Goal: Complete application form: Complete application form

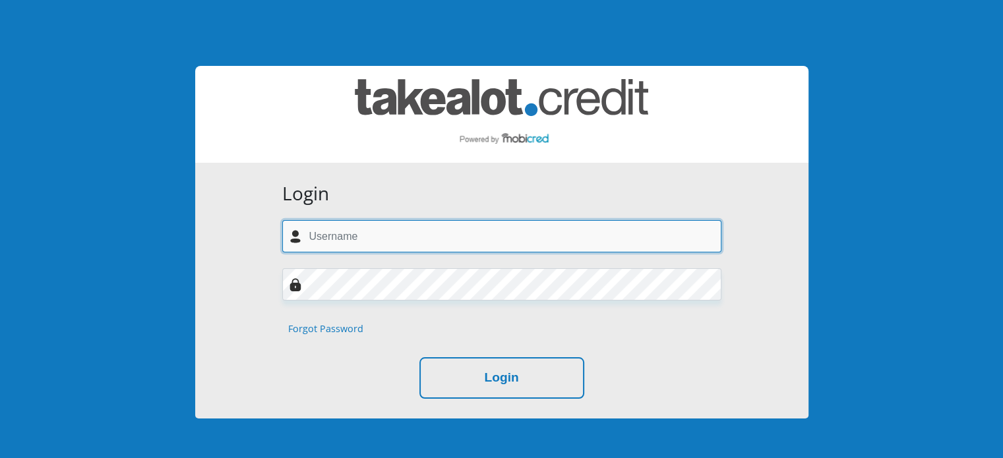
click at [348, 235] on input "text" at bounding box center [501, 236] width 439 height 32
type input "Tashabothma@gmail.com"
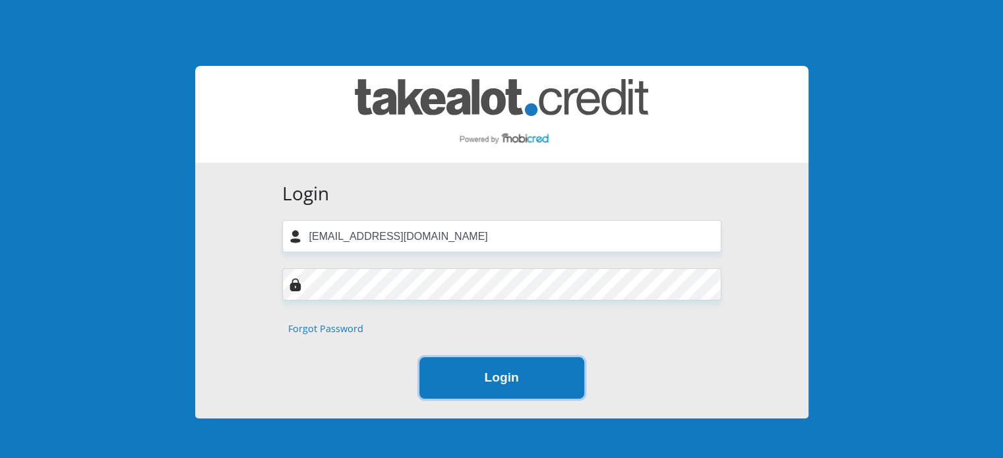
click at [483, 379] on button "Login" at bounding box center [501, 378] width 165 height 42
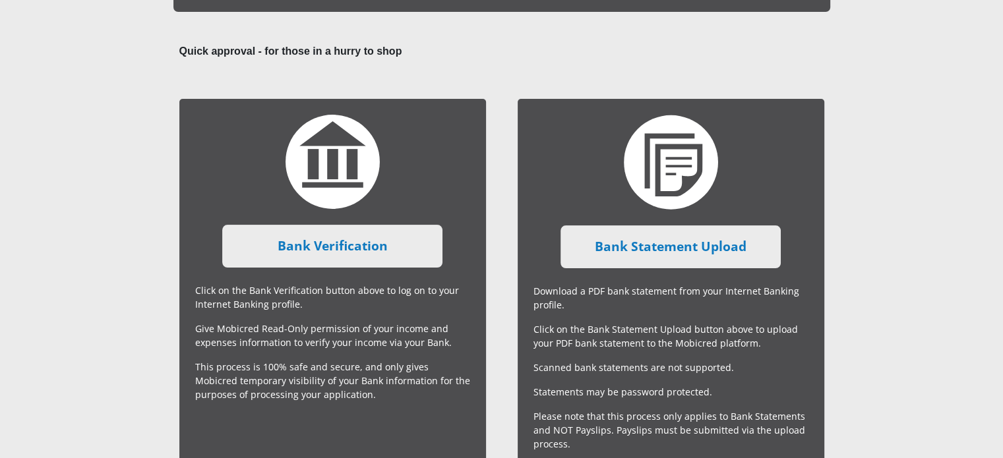
scroll to position [212, 0]
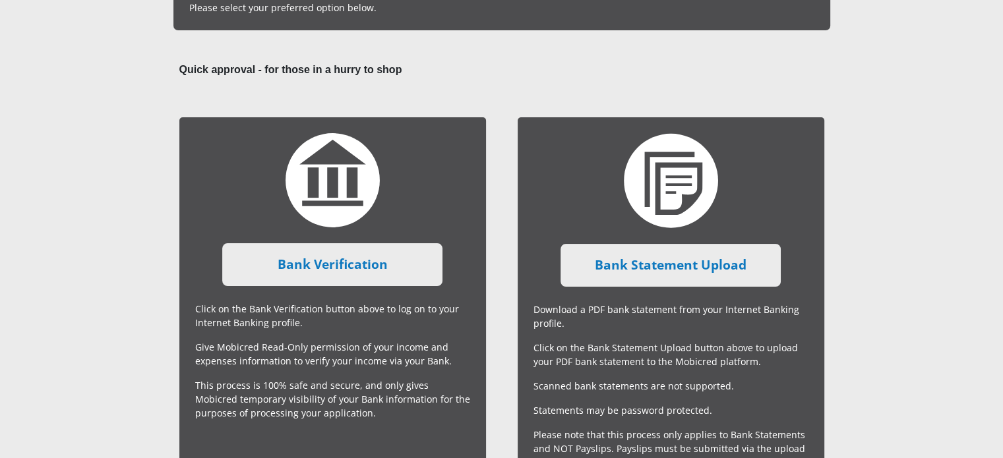
drag, startPoint x: 989, startPoint y: 153, endPoint x: 1009, endPoint y: 220, distance: 69.5
click at [1002, 220] on html "Documents Your applicaton has been provisionally approved and to finalise it, w…" at bounding box center [501, 258] width 1003 height 940
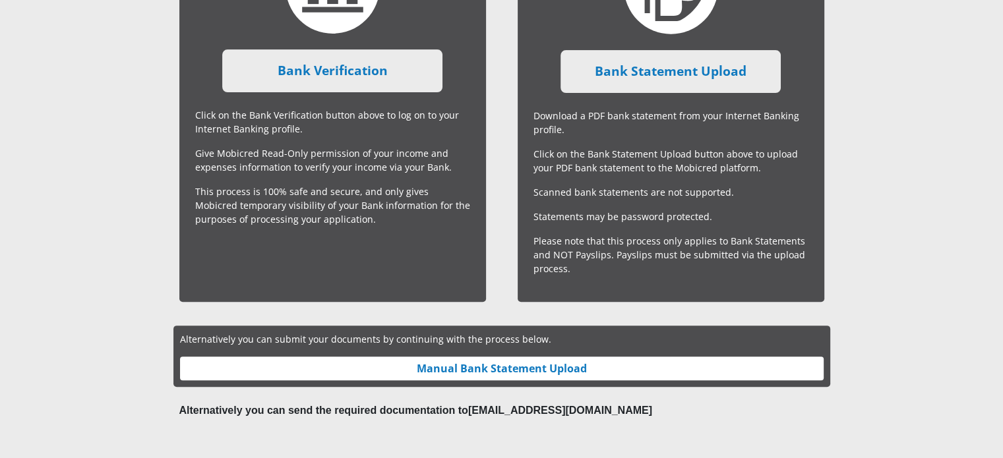
scroll to position [412, 0]
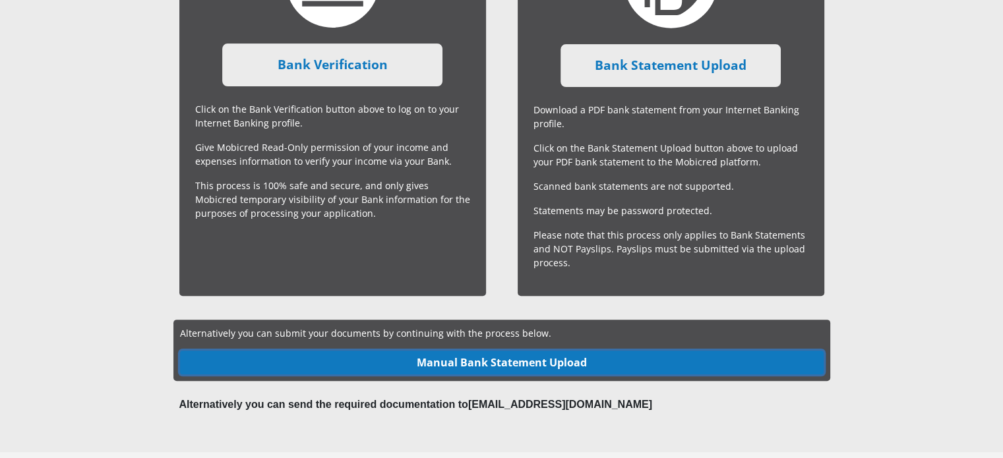
click at [661, 365] on link "Manual Bank Statement Upload" at bounding box center [502, 363] width 644 height 24
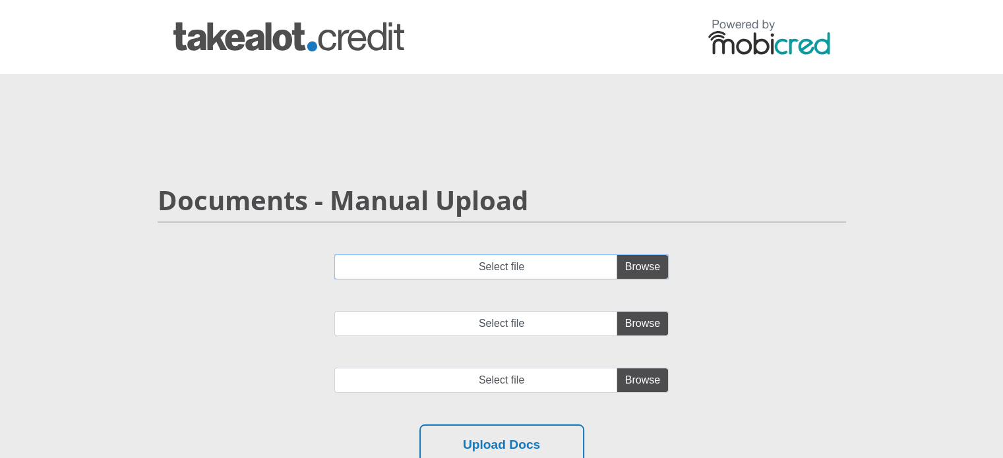
click at [495, 260] on input "Select file" at bounding box center [501, 267] width 334 height 25
type input "C:\fakepath\account_statement_1-Jul-2025_to_5-Oct-2025.pdf"
click at [413, 326] on input "Select file" at bounding box center [501, 323] width 334 height 25
type input "C:\fakepath\SBSA_Statement_2025-10-05_3months(1).pdf"
click at [495, 384] on input "file" at bounding box center [501, 380] width 334 height 25
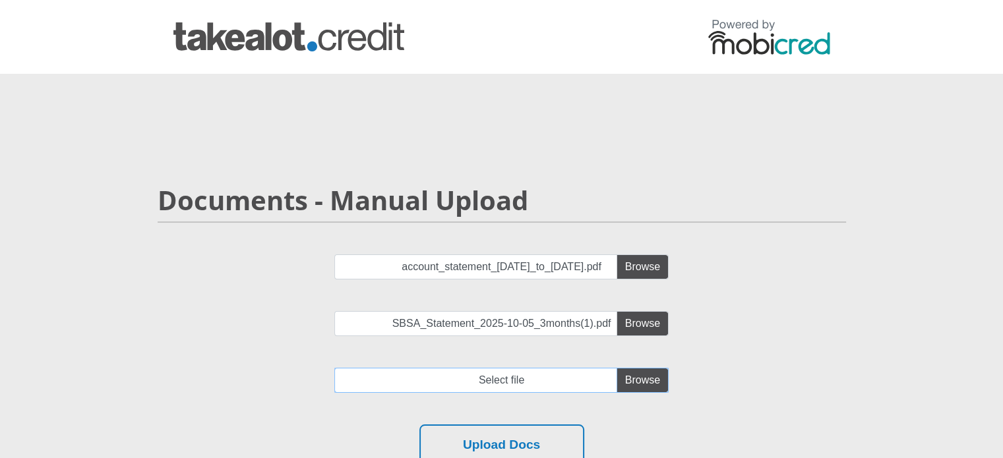
type input "C:\fakepath\1000552631.jpg"
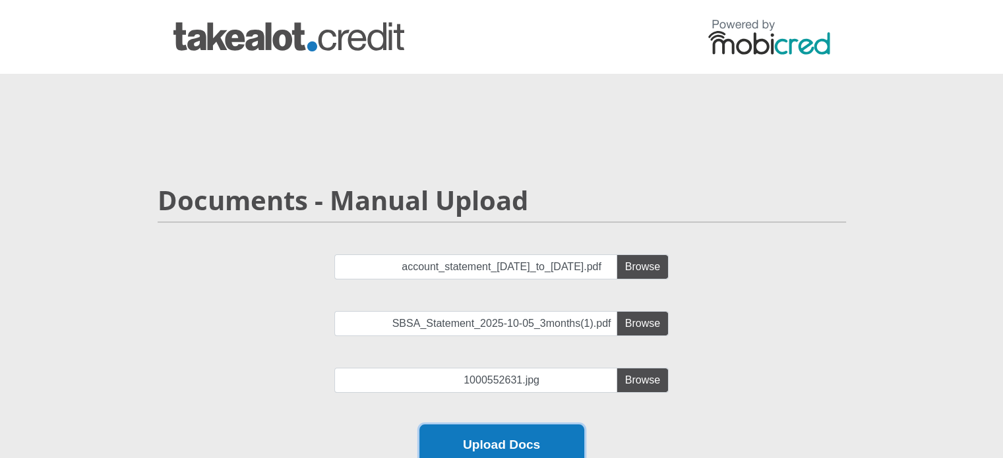
click at [508, 452] on button "Upload Docs" at bounding box center [501, 446] width 165 height 42
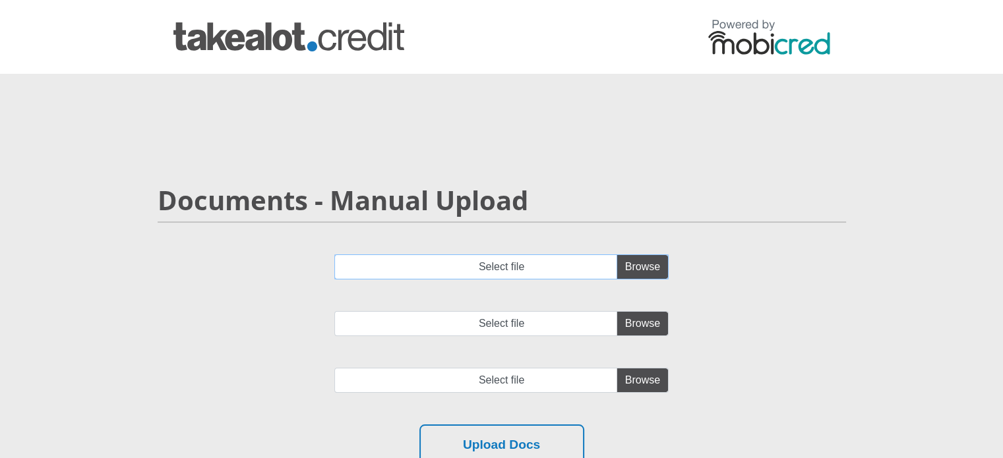
click at [641, 263] on input "Select file" at bounding box center [501, 267] width 334 height 25
type input "C:\fakepath\SBSA_Statement_2025-10-05_3months(1).pdf"
click at [467, 328] on input "Select file" at bounding box center [501, 323] width 334 height 25
type input "C:\fakepath\account_statement_1-Jul-2025_to_5-Oct-2025.pdf"
click at [518, 383] on input "file" at bounding box center [501, 380] width 334 height 25
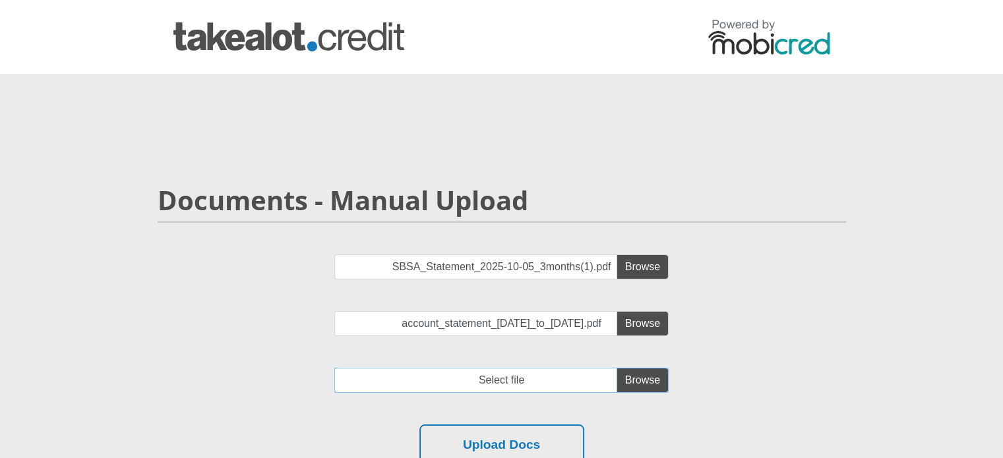
type input "C:\fakepath\1000552631.jpg"
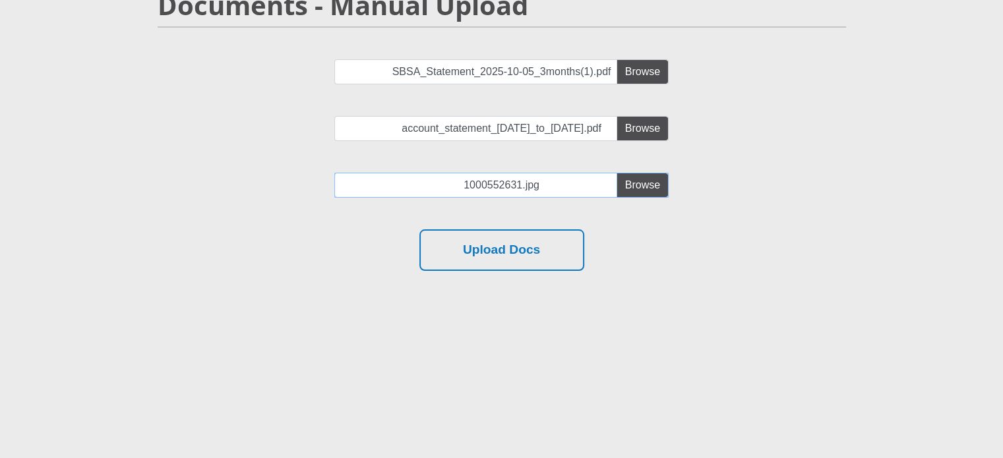
scroll to position [196, 0]
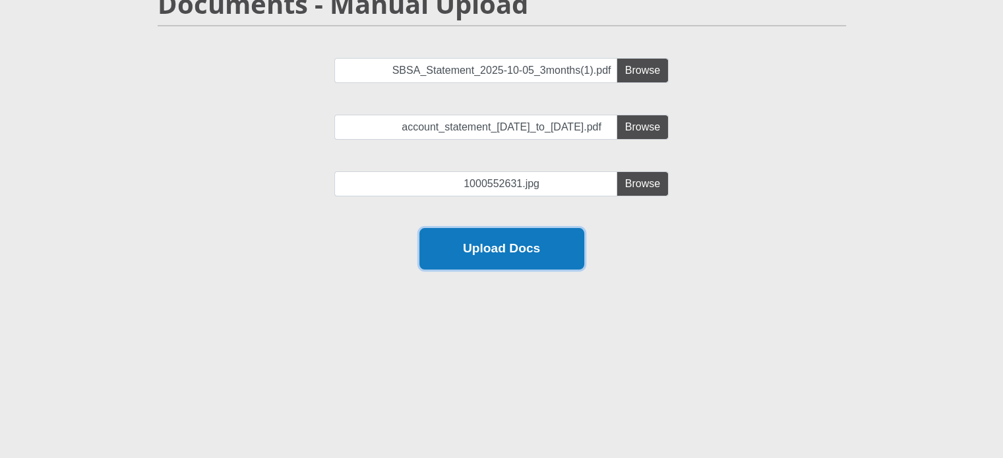
click at [541, 253] on button "Upload Docs" at bounding box center [501, 249] width 165 height 42
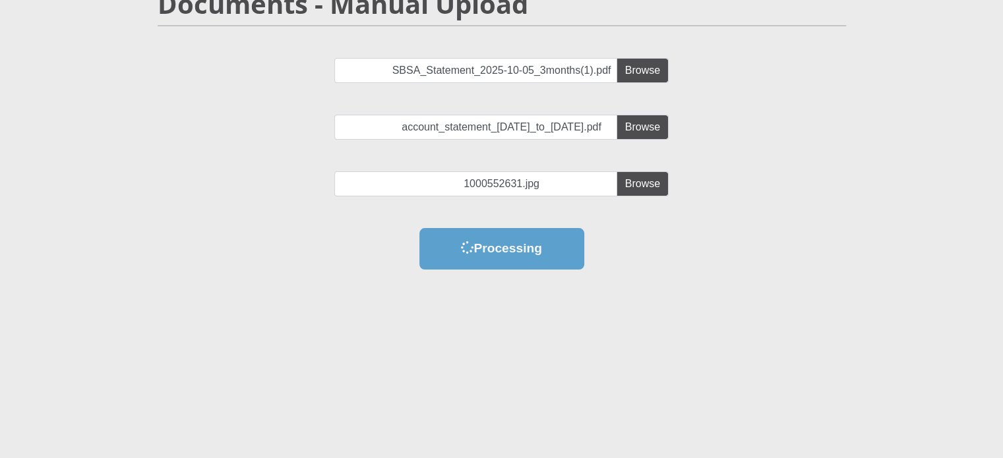
scroll to position [0, 0]
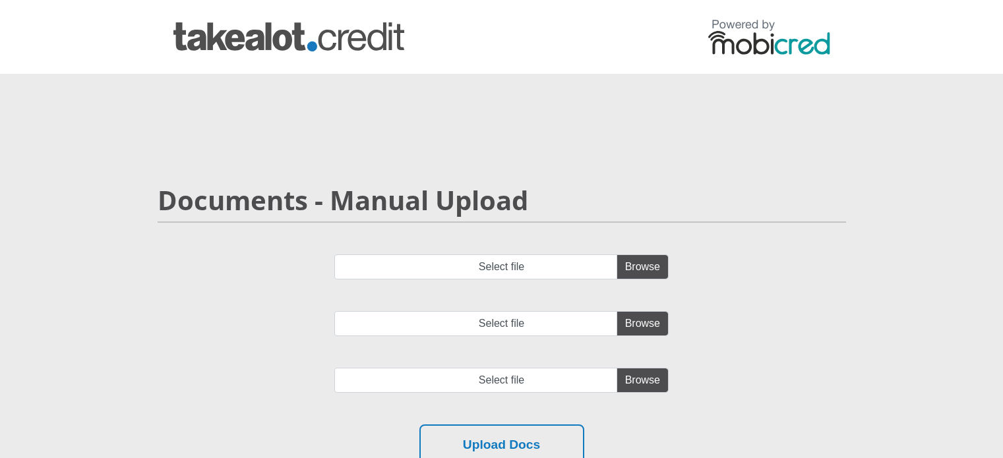
scroll to position [198, 0]
click at [351, 46] on img at bounding box center [288, 36] width 231 height 29
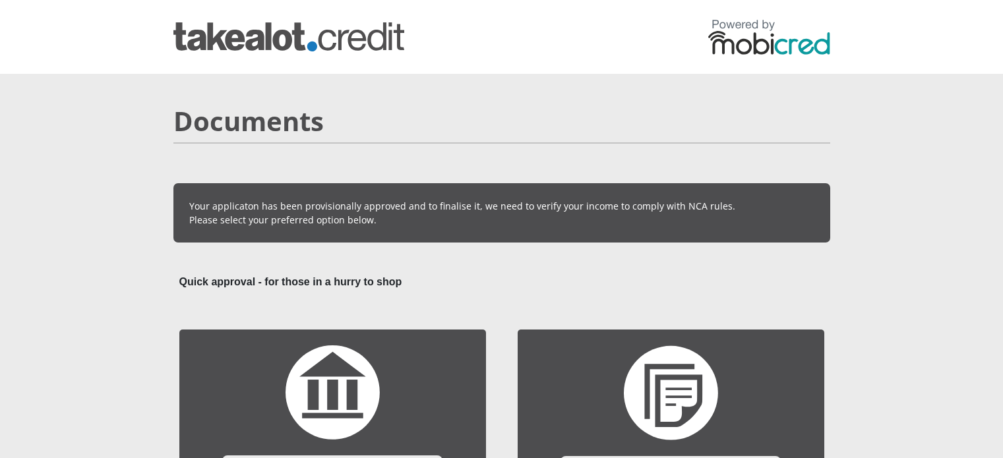
scroll to position [412, 0]
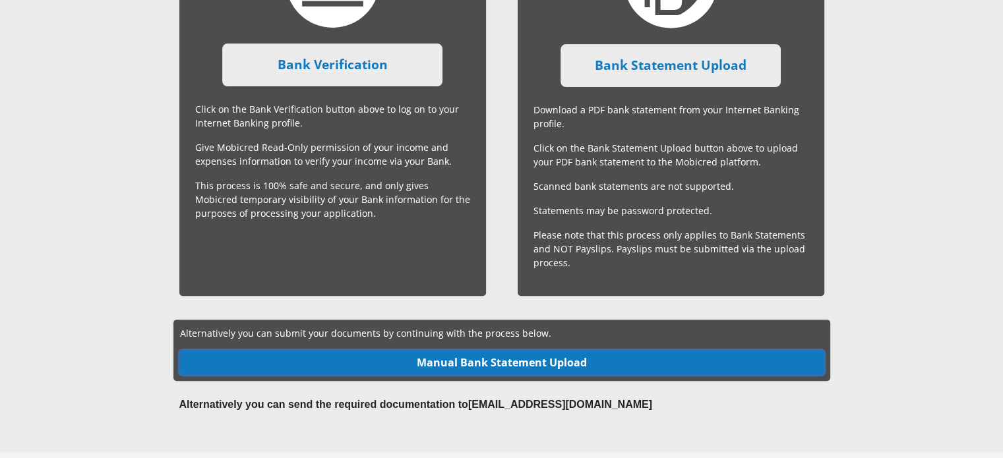
click at [481, 371] on link "Manual Bank Statement Upload" at bounding box center [502, 363] width 644 height 24
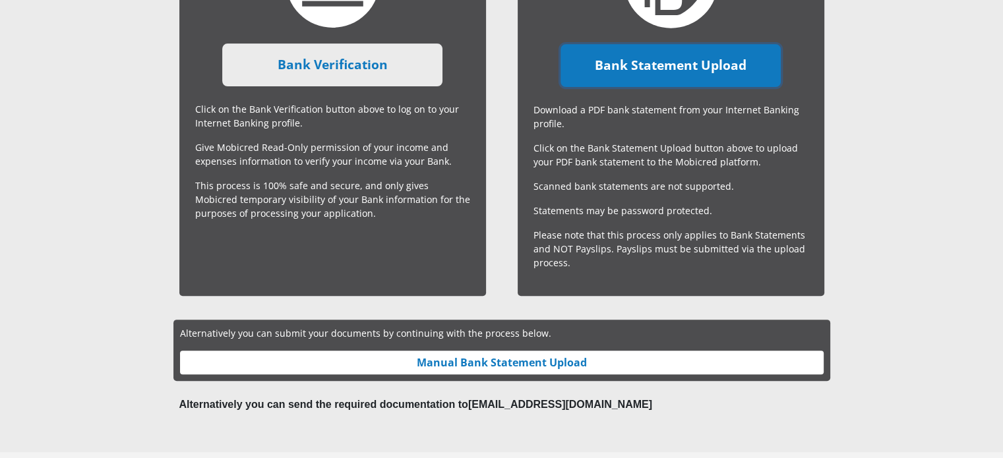
click at [609, 71] on link "Bank Statement Upload" at bounding box center [670, 65] width 220 height 43
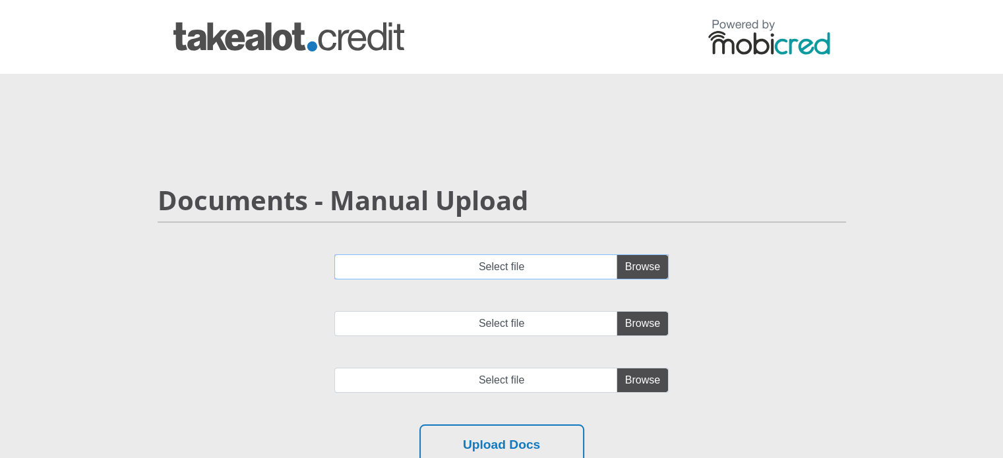
click at [642, 272] on input "Select file" at bounding box center [501, 267] width 334 height 25
type input "C:\fakepath\SBSA_Statement_2025-10-05_3months(1).pdf"
click at [477, 324] on input "Select file" at bounding box center [501, 323] width 334 height 25
type input "C:\fakepath\account_statement_1-Jul-2025_to_5-Oct-2025.pdf"
click at [419, 377] on input "file" at bounding box center [501, 380] width 334 height 25
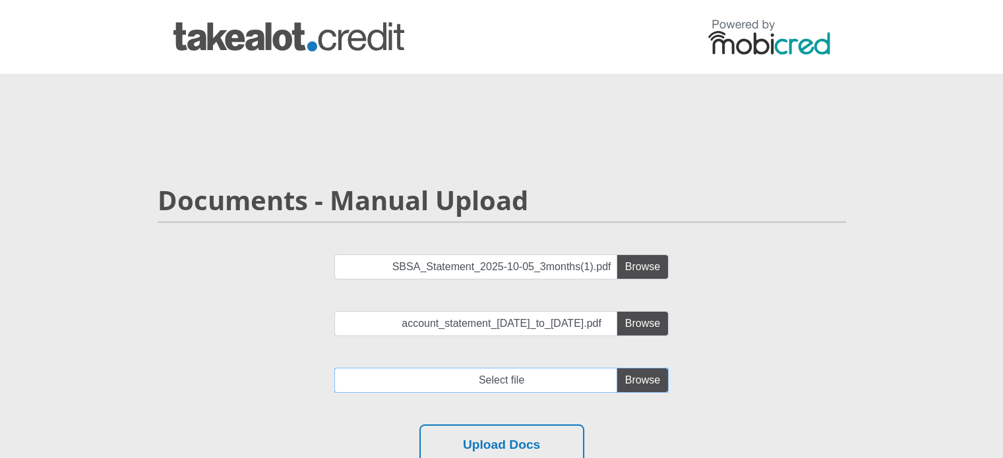
type input "C:\fakepath\1000552631.jpg"
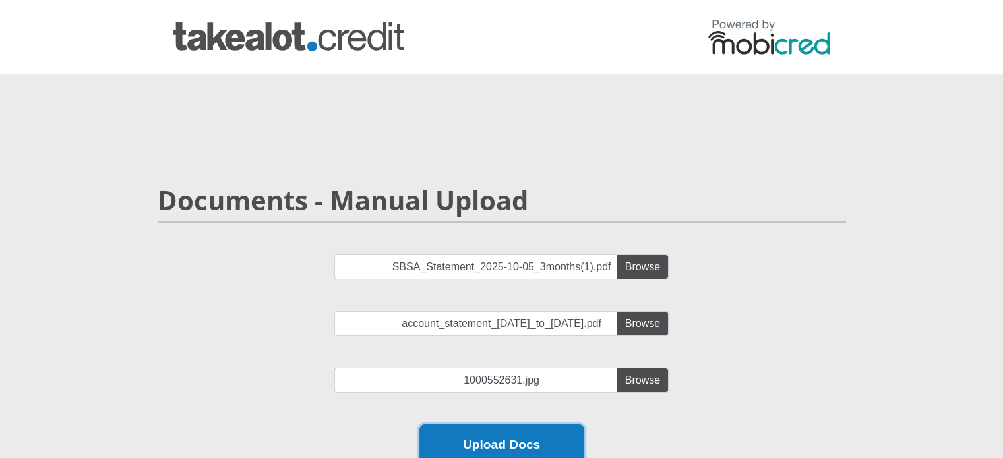
click at [484, 436] on button "Upload Docs" at bounding box center [501, 446] width 165 height 42
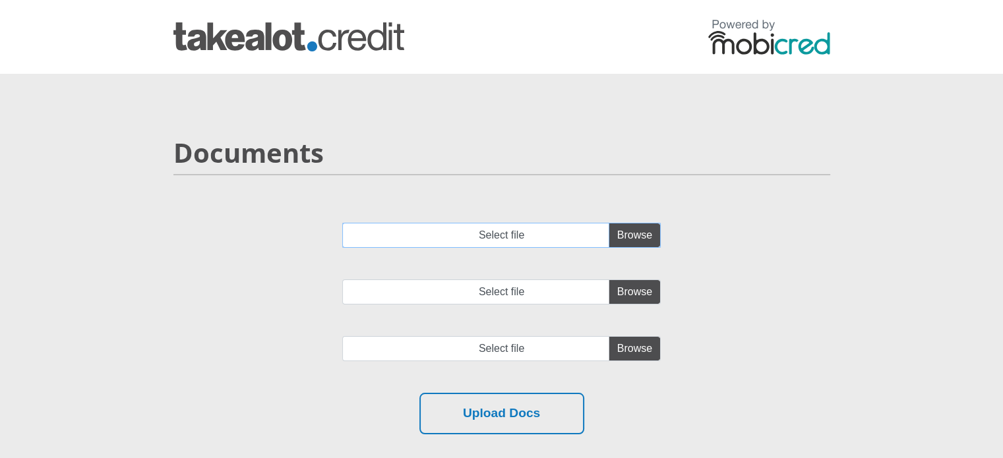
click at [636, 237] on input "Select file" at bounding box center [501, 235] width 318 height 25
type input "C:\fakepath\SBSA_Statement_2025-10-05_3months(1).pdf"
click at [635, 292] on input "Select file" at bounding box center [501, 292] width 318 height 25
type input "C:\fakepath\account_statement_1-Jul-2025_to_5-Oct-2025.pdf"
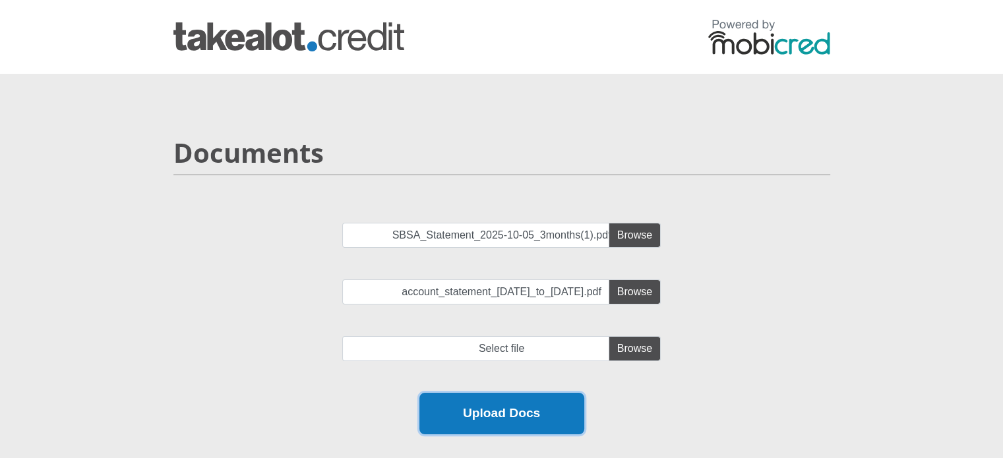
click at [481, 407] on button "Upload Docs" at bounding box center [501, 414] width 165 height 42
click at [497, 413] on button "Upload Docs" at bounding box center [501, 414] width 165 height 42
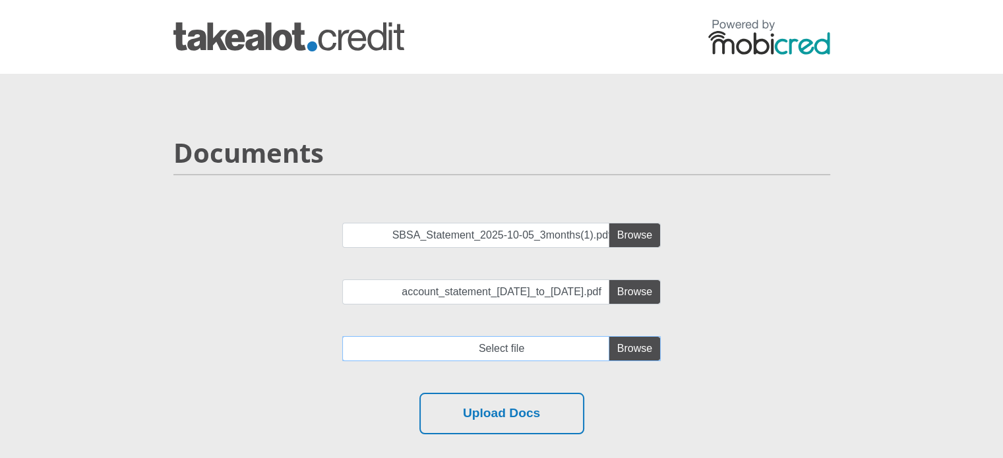
click at [631, 347] on input "file" at bounding box center [501, 348] width 318 height 25
type input "C:\fakepath\1000552631.jpg"
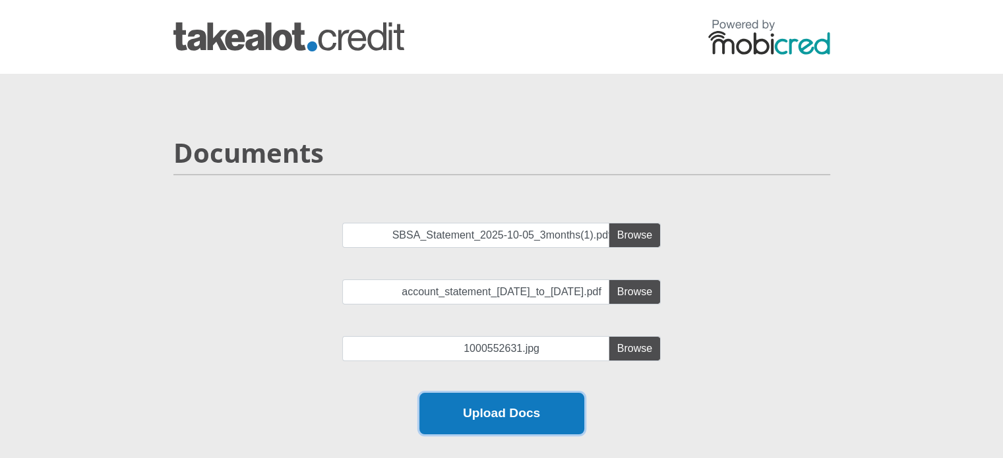
click at [516, 413] on button "Upload Docs" at bounding box center [501, 414] width 165 height 42
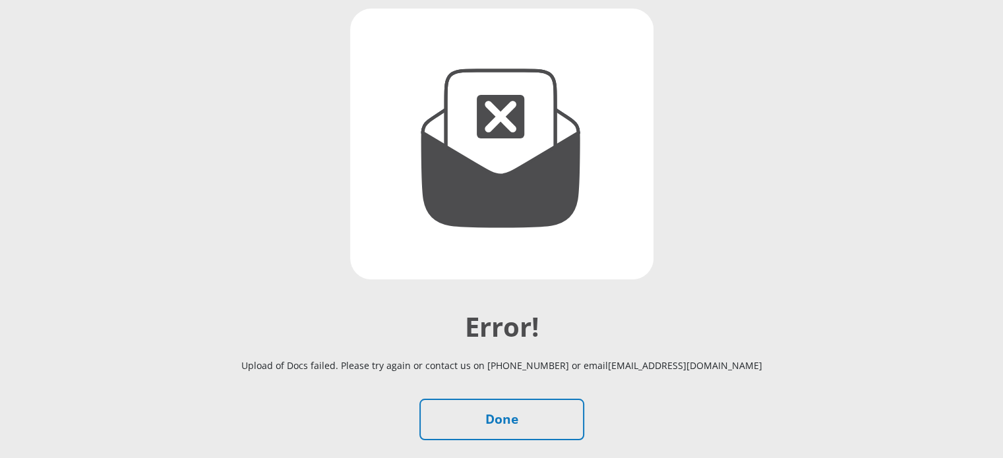
scroll to position [235, 0]
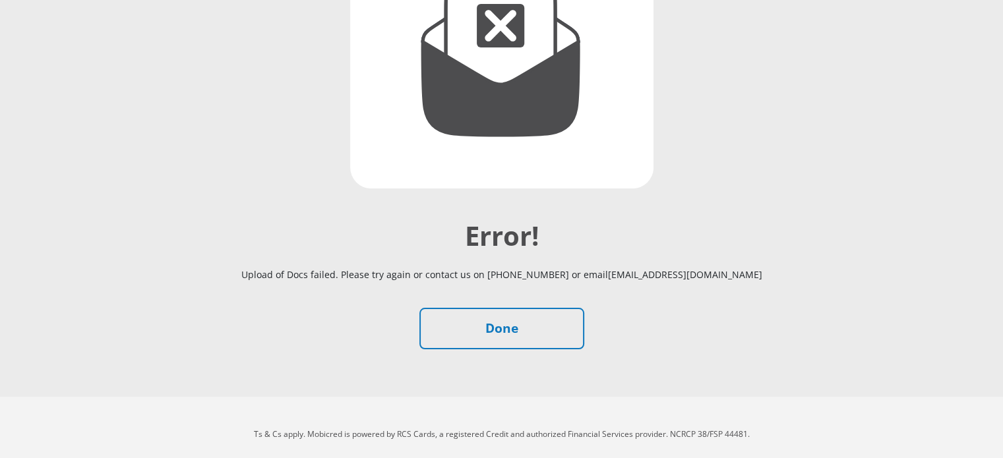
drag, startPoint x: 738, startPoint y: 275, endPoint x: 603, endPoint y: 276, distance: 135.2
click at [603, 276] on p "Upload of Docs failed. Please try again or contact us on [PHONE_NUMBER] or emai…" at bounding box center [502, 274] width 732 height 45
copy p "[EMAIL_ADDRESS][DOMAIN_NAME]"
